Goal: Task Accomplishment & Management: Use online tool/utility

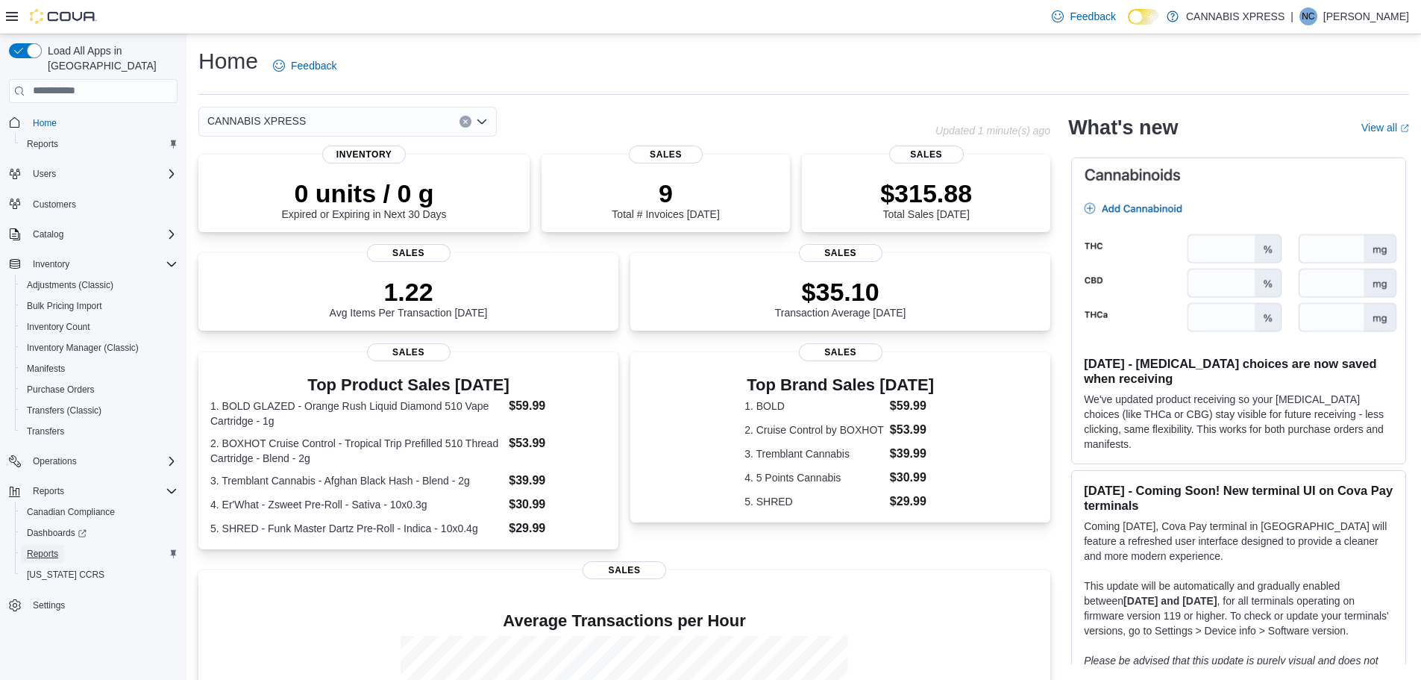
click at [51, 548] on span "Reports" at bounding box center [42, 554] width 31 height 12
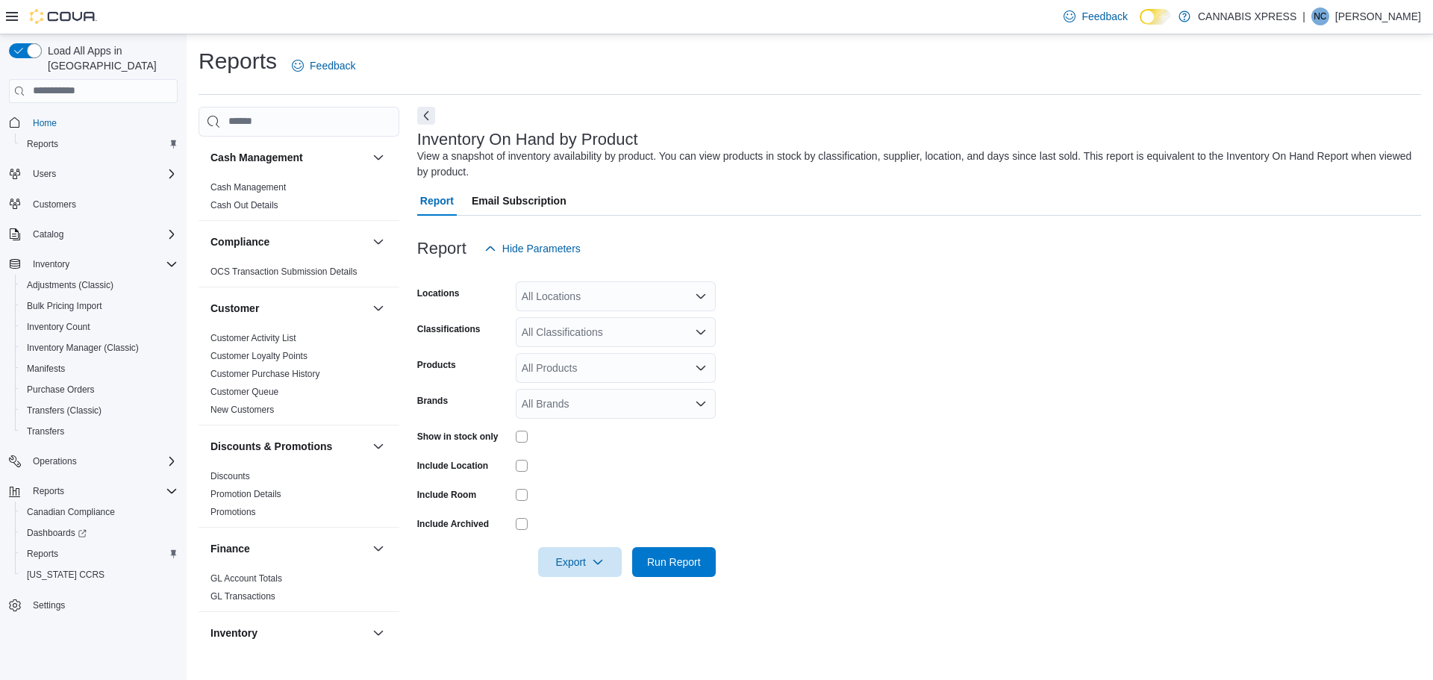
click at [898, 254] on div "Report Hide Parameters" at bounding box center [919, 249] width 1004 height 30
click at [612, 292] on div "All Locations" at bounding box center [616, 296] width 200 height 30
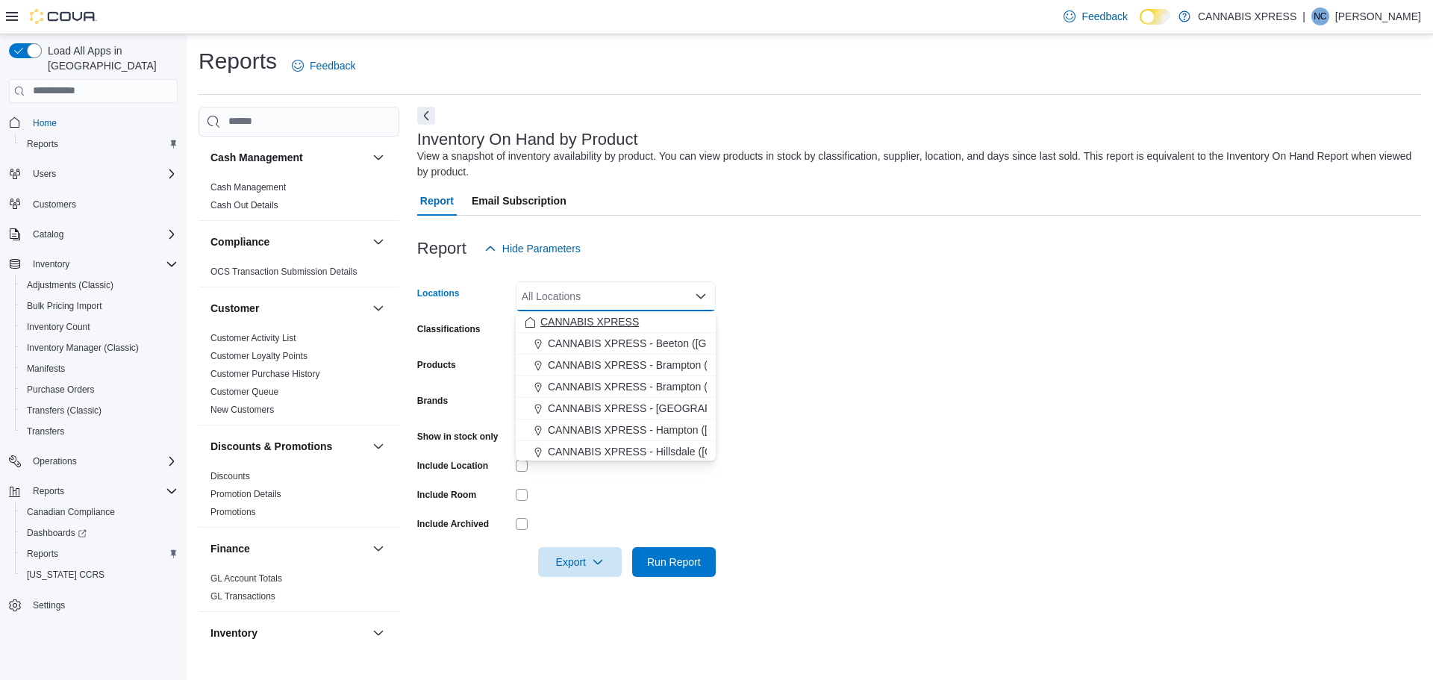
click at [601, 318] on span "CANNABIS XPRESS" at bounding box center [589, 321] width 98 height 15
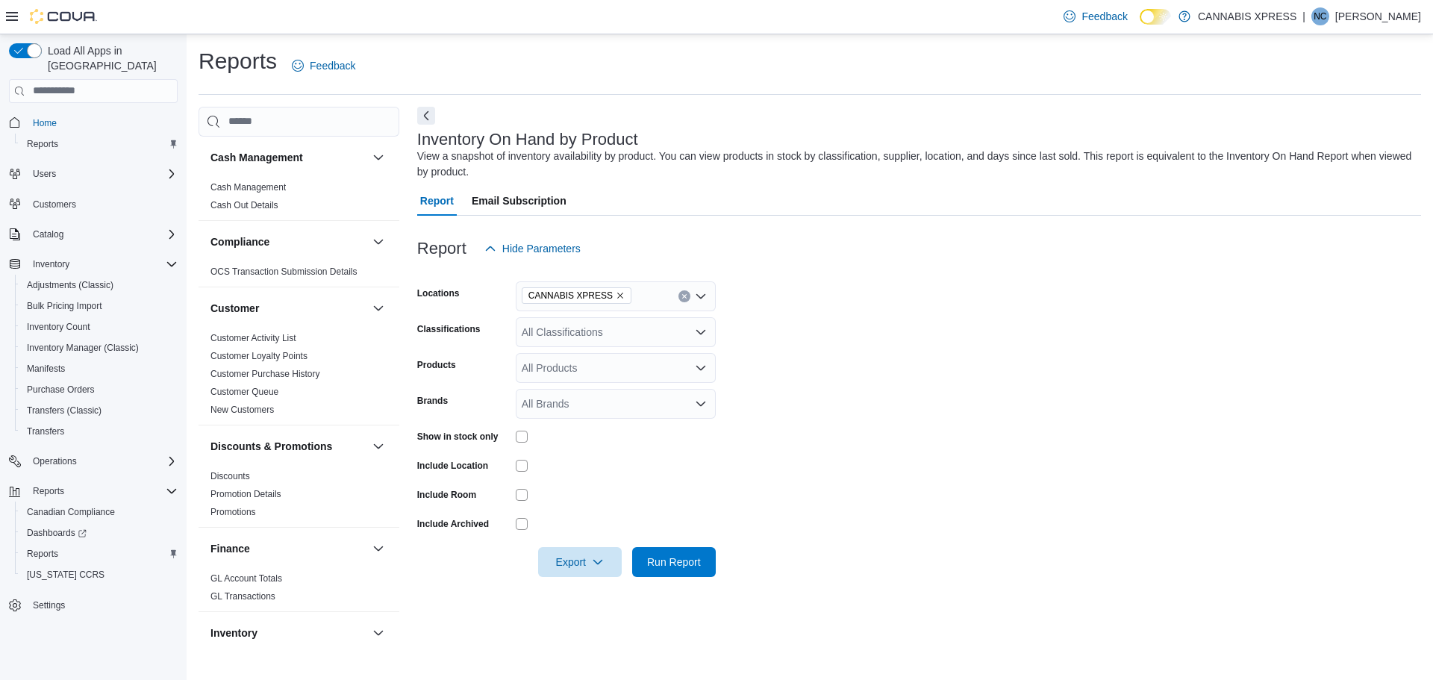
click at [901, 354] on form "Locations CANNABIS XPRESS Classifications All Classifications Products All Prod…" at bounding box center [919, 419] width 1004 height 313
click at [521, 429] on div at bounding box center [616, 436] width 200 height 23
click at [622, 449] on form "Locations CANNABIS XPRESS Classifications All Classifications Products All Prod…" at bounding box center [919, 419] width 1004 height 313
click at [681, 557] on span "Run Report" at bounding box center [674, 561] width 54 height 15
click at [1029, 425] on form "Locations CANNABIS XPRESS Classifications All Classifications Products All Prod…" at bounding box center [913, 419] width 992 height 313
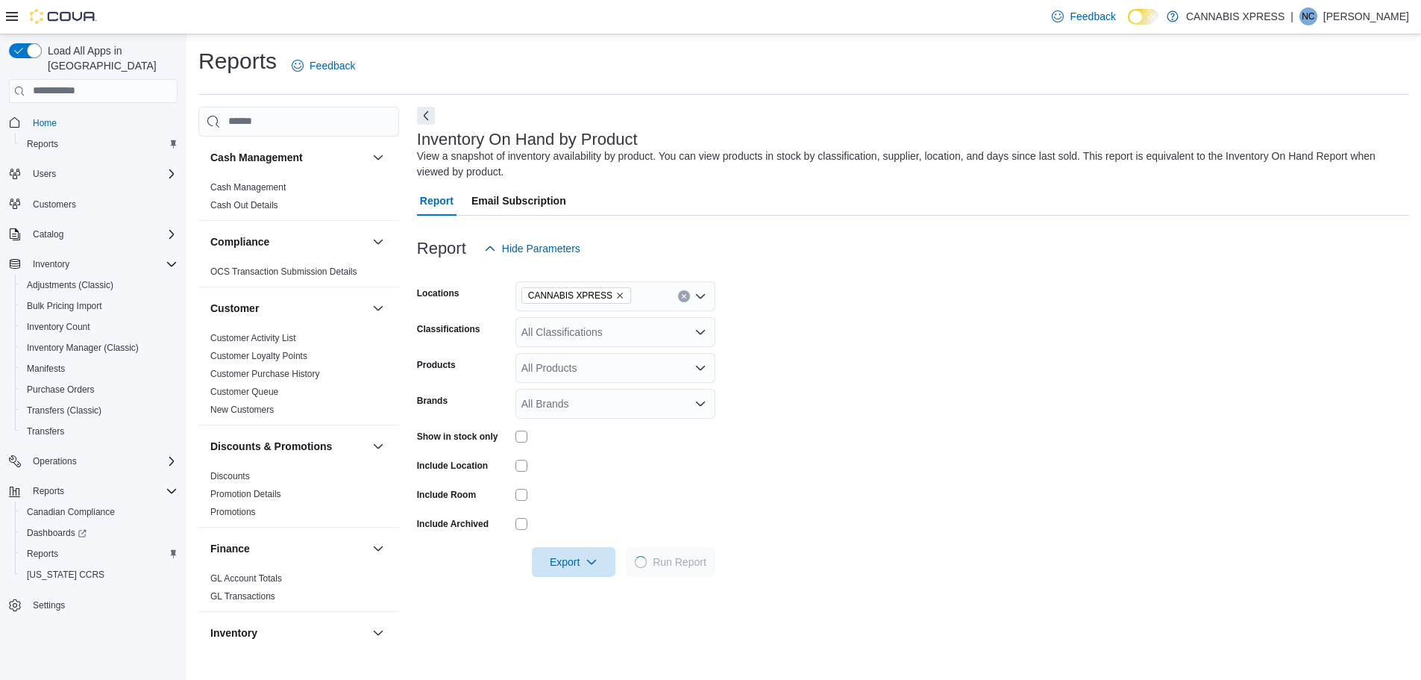
drag, startPoint x: 1029, startPoint y: 425, endPoint x: 1033, endPoint y: 439, distance: 15.4
click at [1033, 439] on form "Locations CANNABIS XPRESS Classifications All Classifications Products All Prod…" at bounding box center [913, 419] width 992 height 313
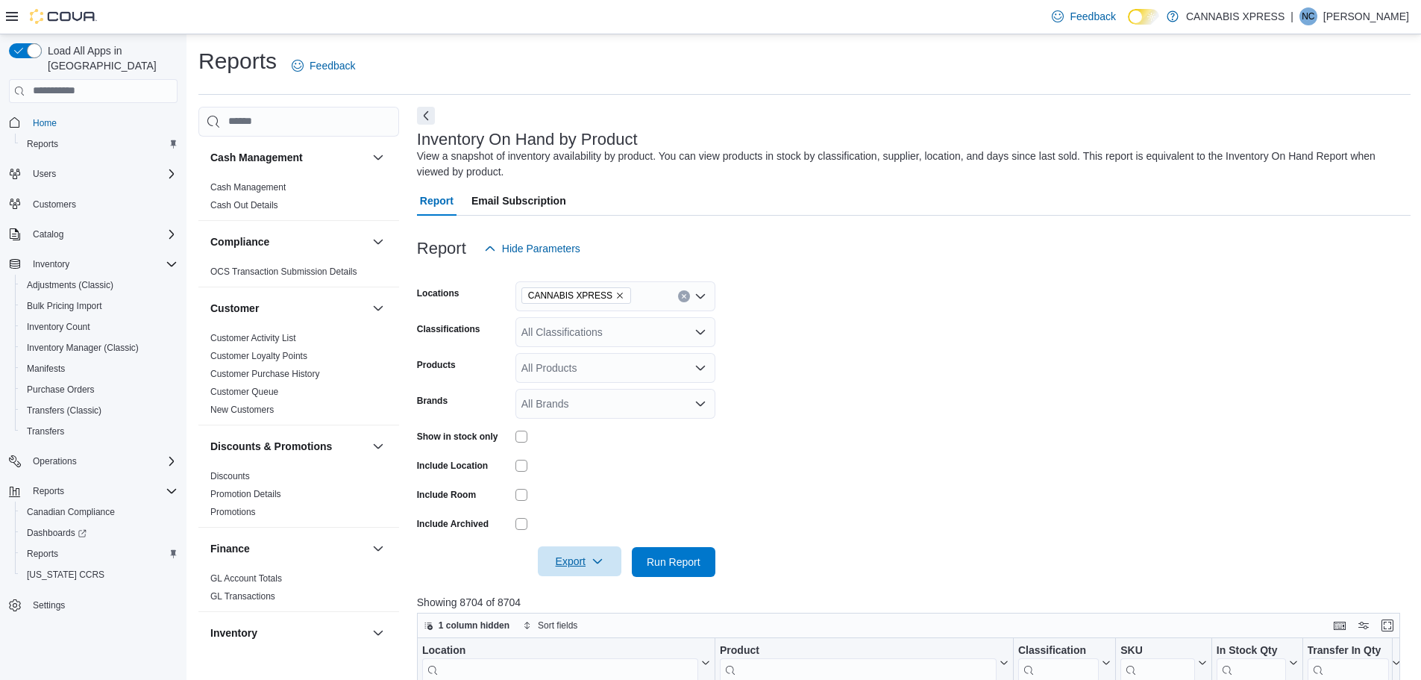
click at [564, 573] on span "Export" at bounding box center [580, 561] width 66 height 30
click at [599, 469] on span "Export to Excel" at bounding box center [581, 472] width 67 height 12
click at [797, 419] on form "Locations CANNABIS XPRESS Classifications All Classifications Products All Prod…" at bounding box center [914, 419] width 994 height 313
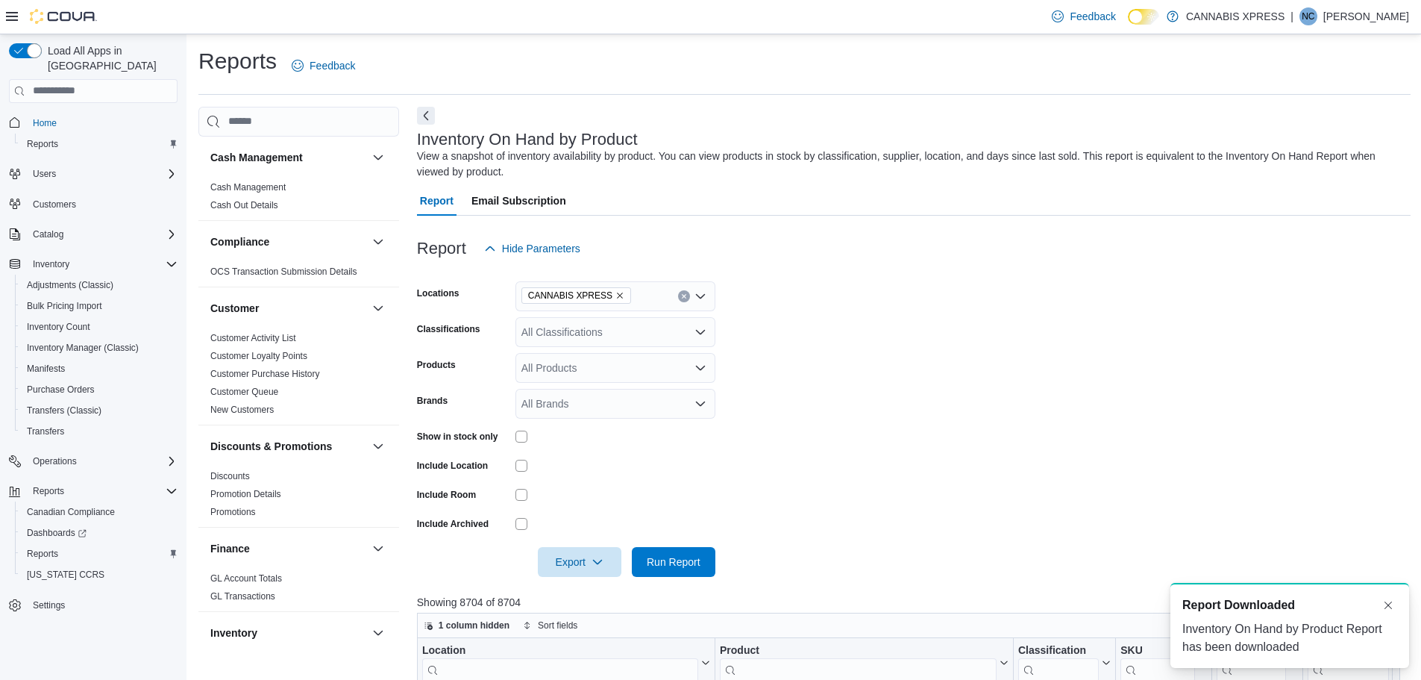
click at [801, 416] on form "Locations CANNABIS XPRESS Classifications All Classifications Products All Prod…" at bounding box center [914, 419] width 994 height 313
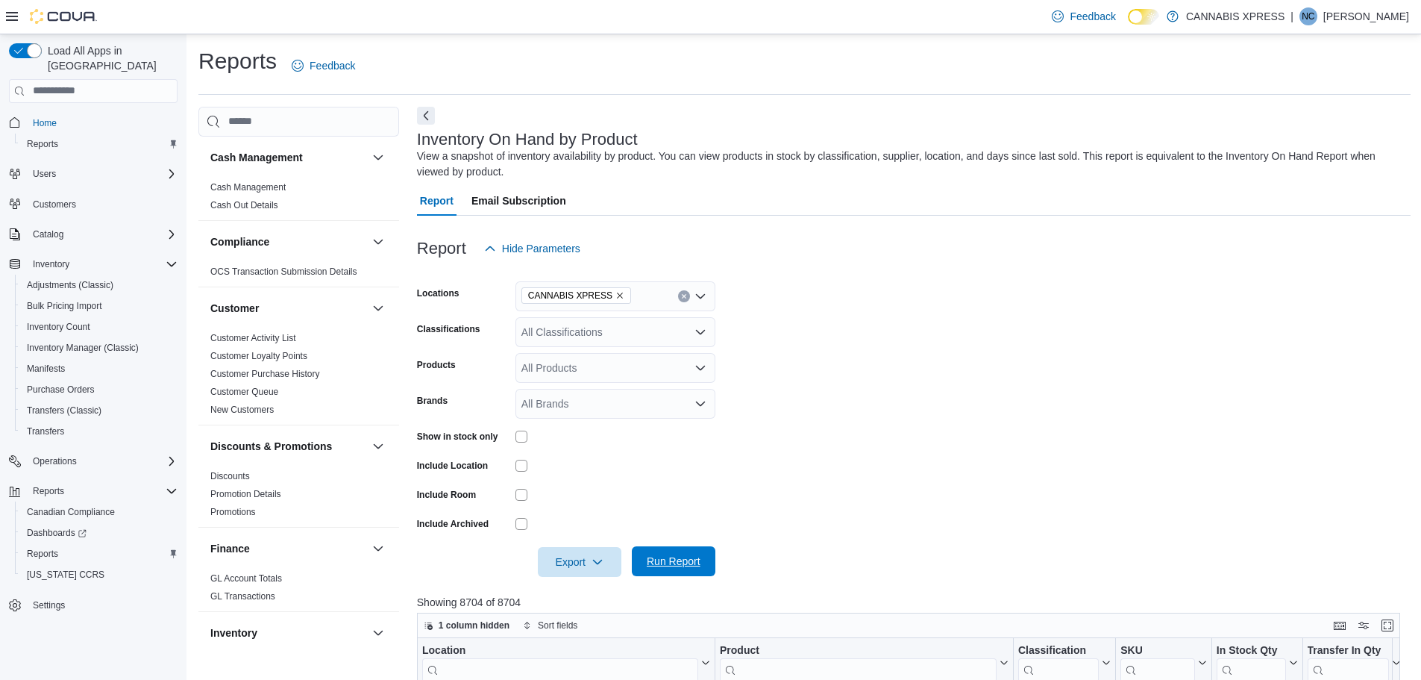
click at [643, 566] on span "Run Report" at bounding box center [674, 561] width 66 height 30
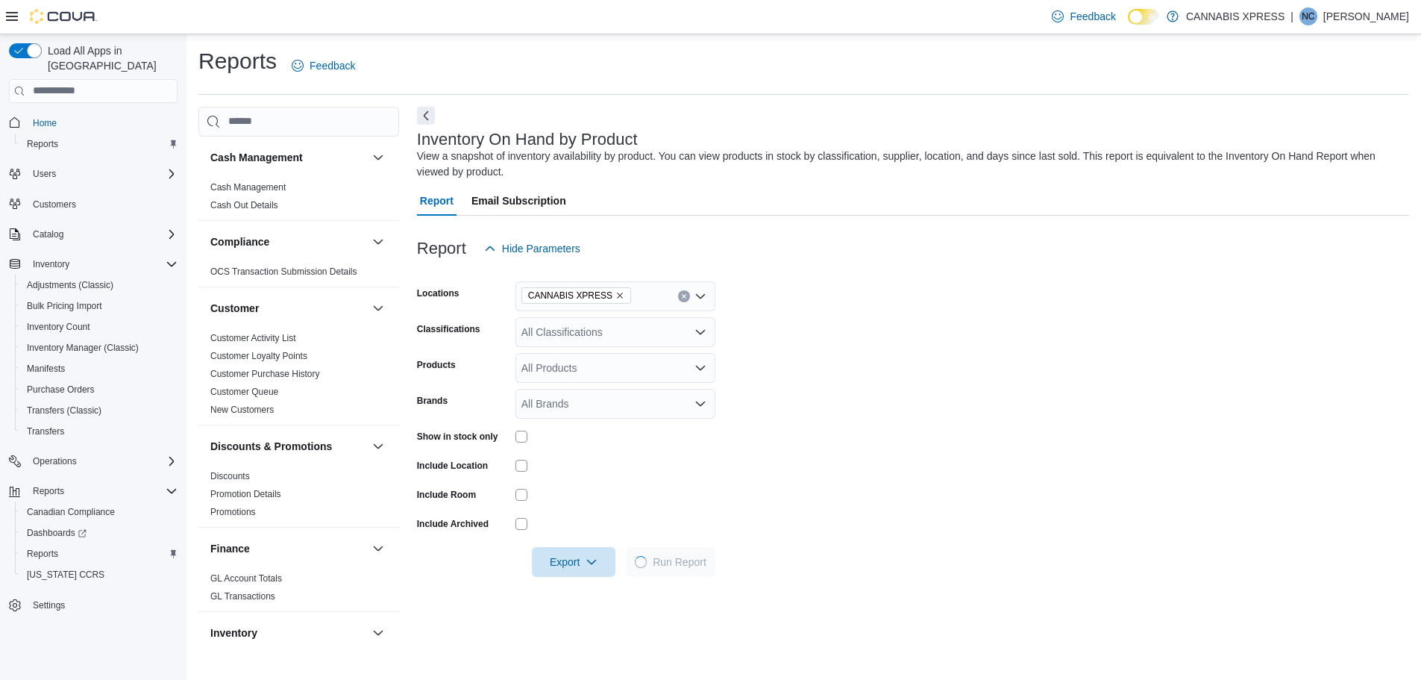
click at [815, 477] on form "Locations CANNABIS XPRESS Classifications All Classifications Products All Prod…" at bounding box center [913, 419] width 992 height 313
click at [910, 66] on div "Reports Feedback" at bounding box center [803, 65] width 1211 height 39
click at [928, 392] on form "Locations CANNABIS XPRESS Classifications All Classifications Products All Prod…" at bounding box center [913, 419] width 992 height 313
click at [889, 410] on form "Locations CANNABIS XPRESS Classifications All Classifications Products All Prod…" at bounding box center [913, 419] width 992 height 313
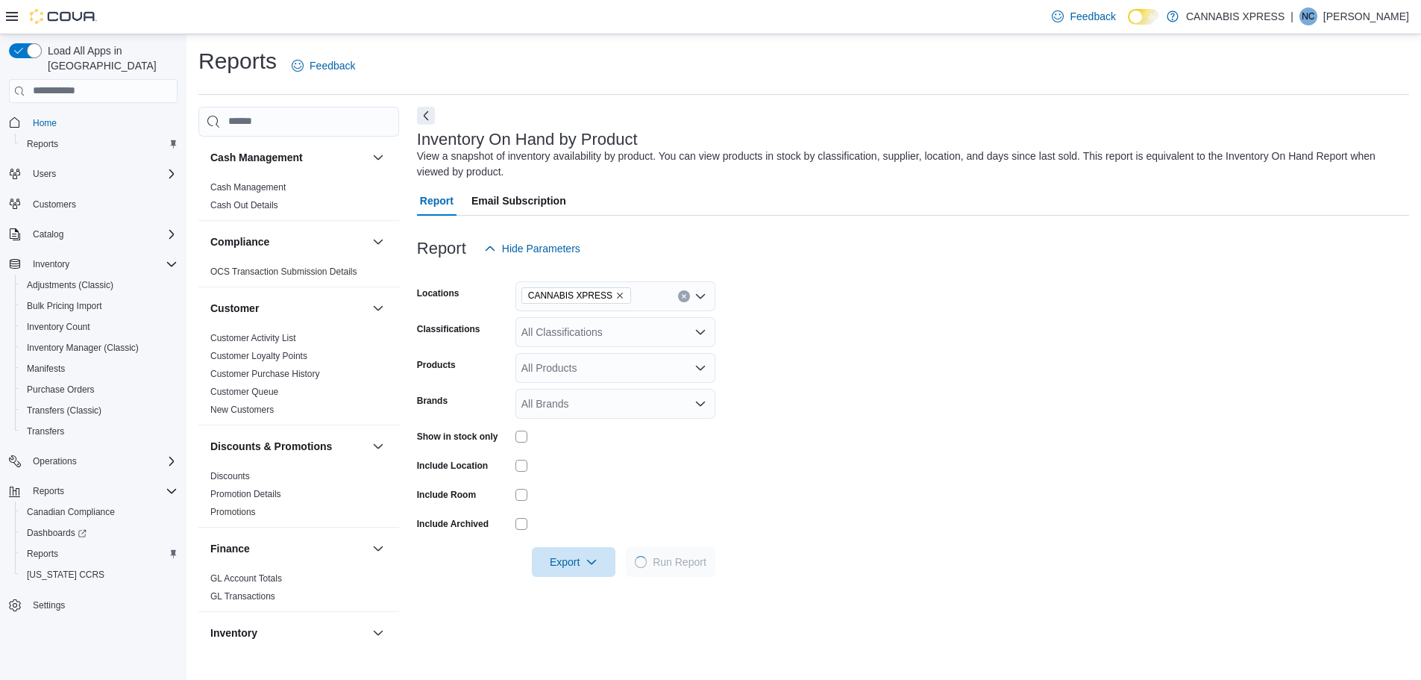
click at [894, 402] on form "Locations CANNABIS XPRESS Classifications All Classifications Products All Prod…" at bounding box center [913, 419] width 992 height 313
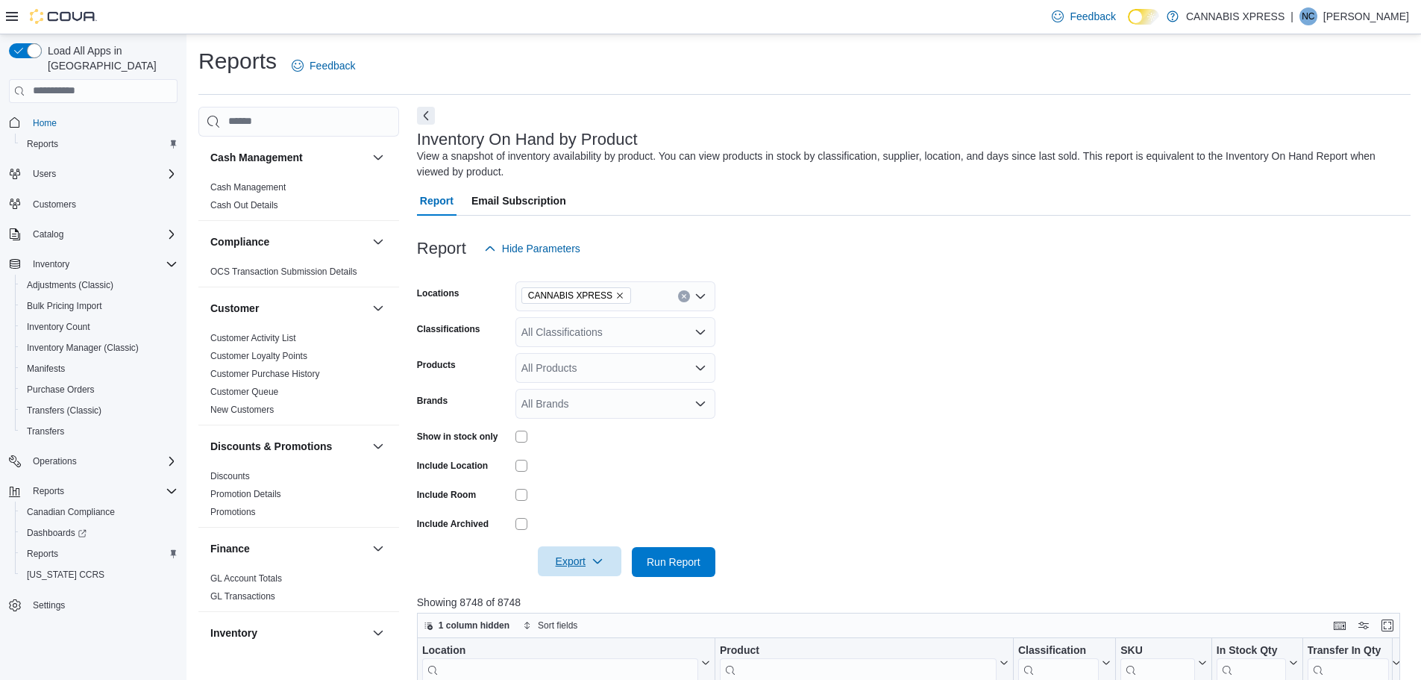
click at [587, 564] on span "Export" at bounding box center [580, 561] width 66 height 30
click at [597, 480] on button "Export to Excel" at bounding box center [581, 472] width 85 height 30
click at [880, 389] on form "Locations CANNABIS XPRESS Classifications All Classifications Products All Prod…" at bounding box center [914, 419] width 994 height 313
